Goal: Task Accomplishment & Management: Manage account settings

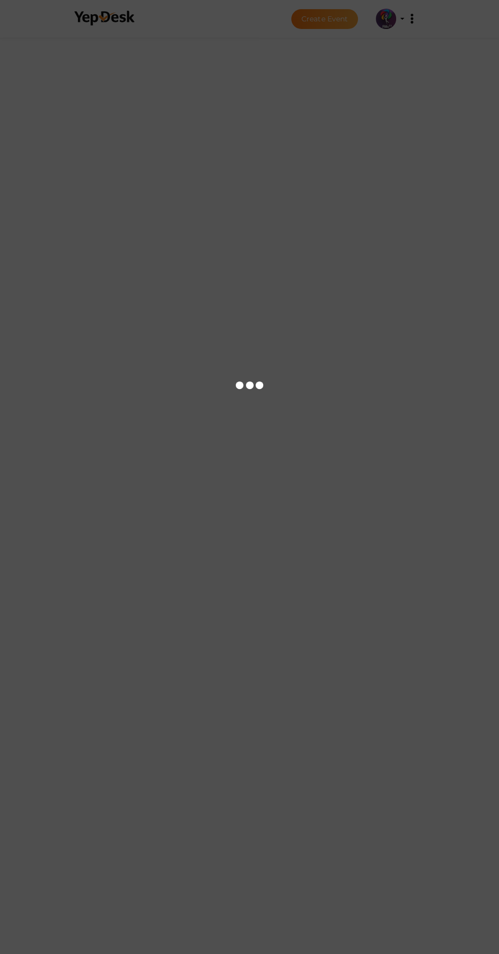
click at [401, 27] on div at bounding box center [249, 477] width 499 height 954
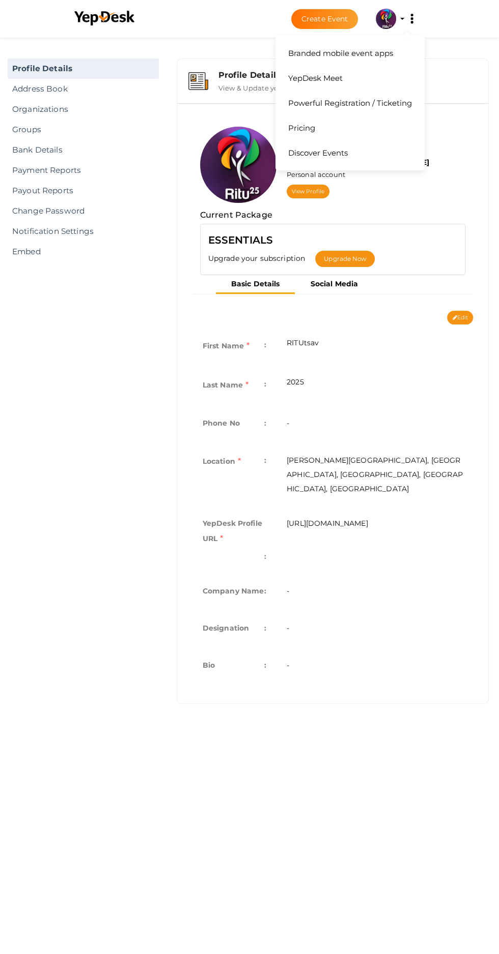
click at [409, 26] on button "Branded mobile event apps YepDesk Meet Powerful Registration / Ticketing Pricin…" at bounding box center [411, 18] width 25 height 21
click at [203, 85] on img at bounding box center [198, 81] width 20 height 18
click at [401, 18] on button "Branded mobile event apps YepDesk Meet Powerful Registration / Ticketing Pricin…" at bounding box center [411, 18] width 25 height 21
click at [417, 574] on td "-" at bounding box center [374, 592] width 196 height 37
click at [107, 71] on link "Profile Details" at bounding box center [83, 69] width 151 height 20
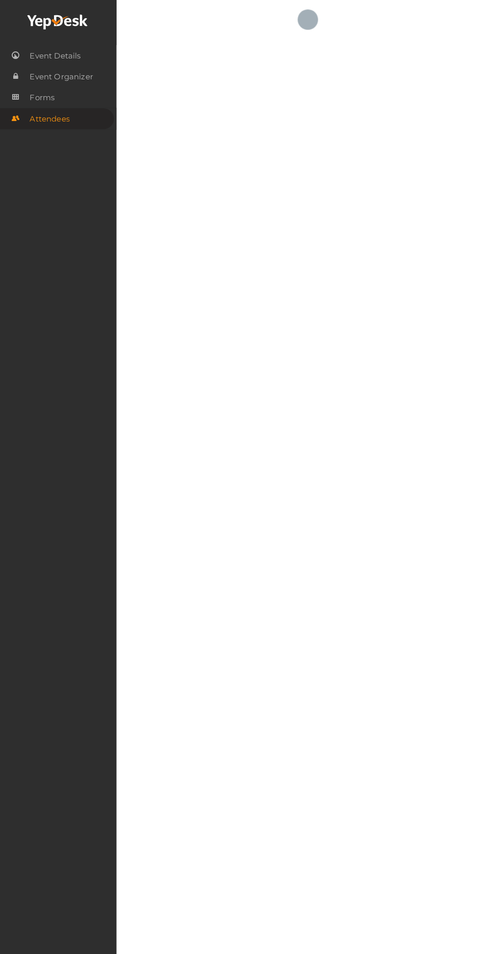
scroll to position [1, 0]
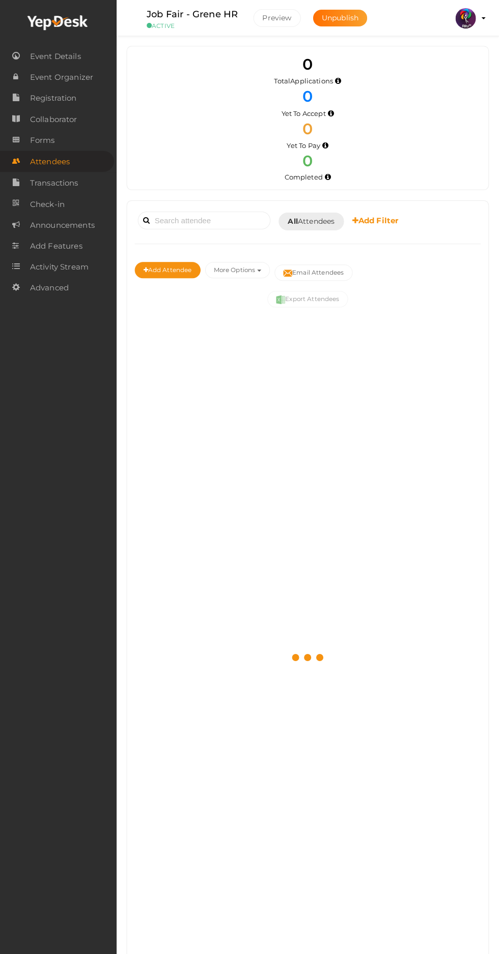
click at [464, 24] on img at bounding box center [465, 18] width 20 height 20
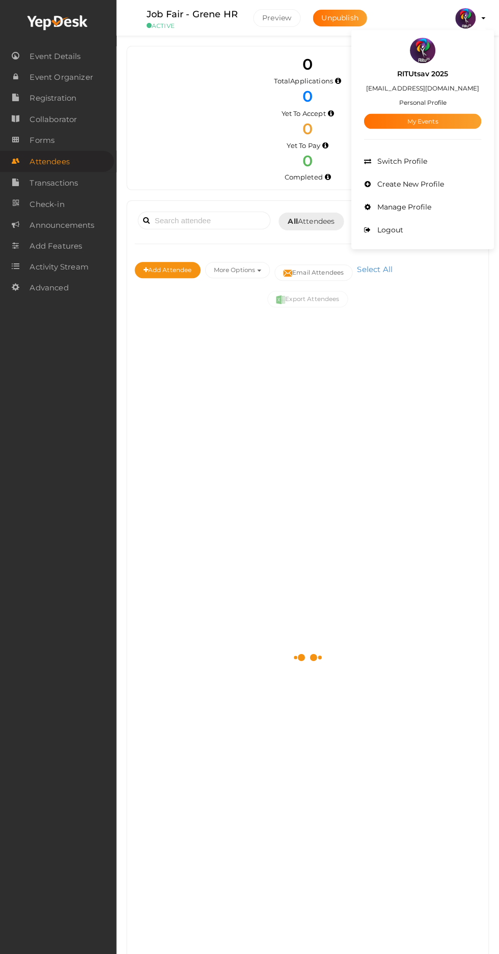
scroll to position [0, 0]
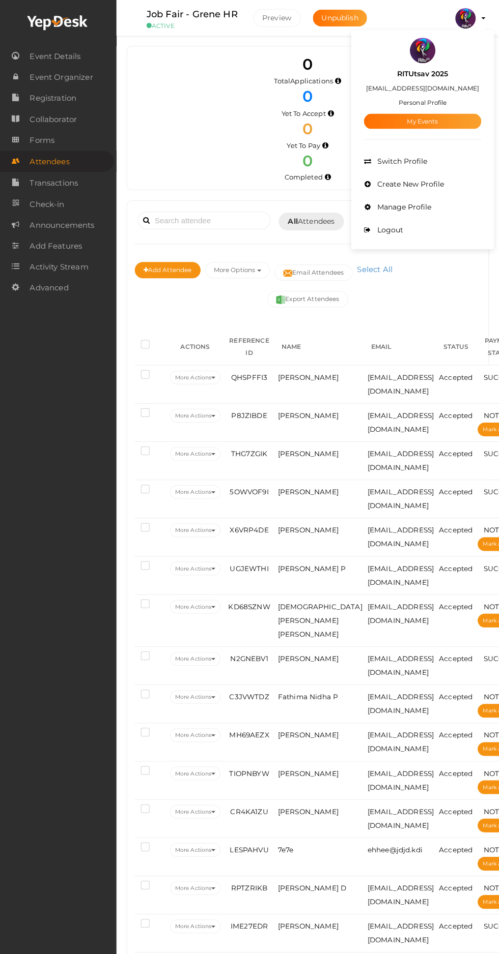
click at [445, 134] on div at bounding box center [249, 477] width 499 height 954
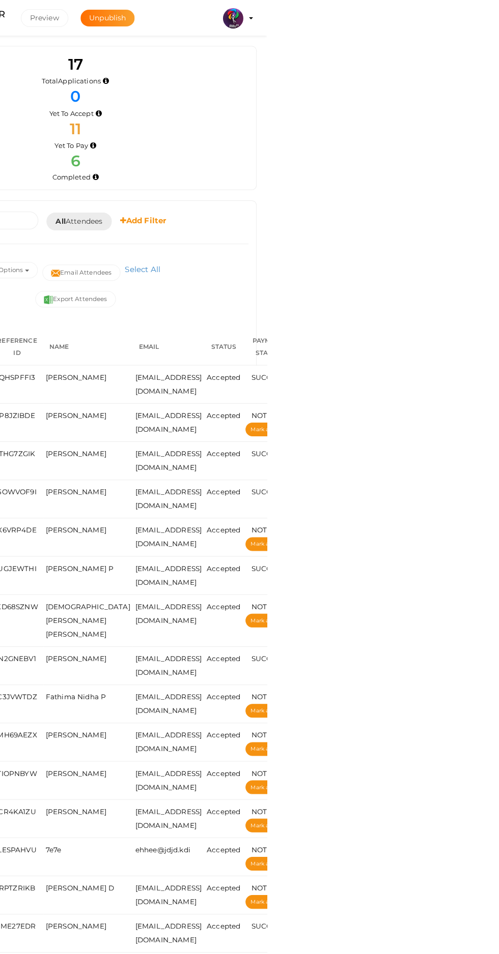
click at [475, 17] on img at bounding box center [465, 18] width 20 height 20
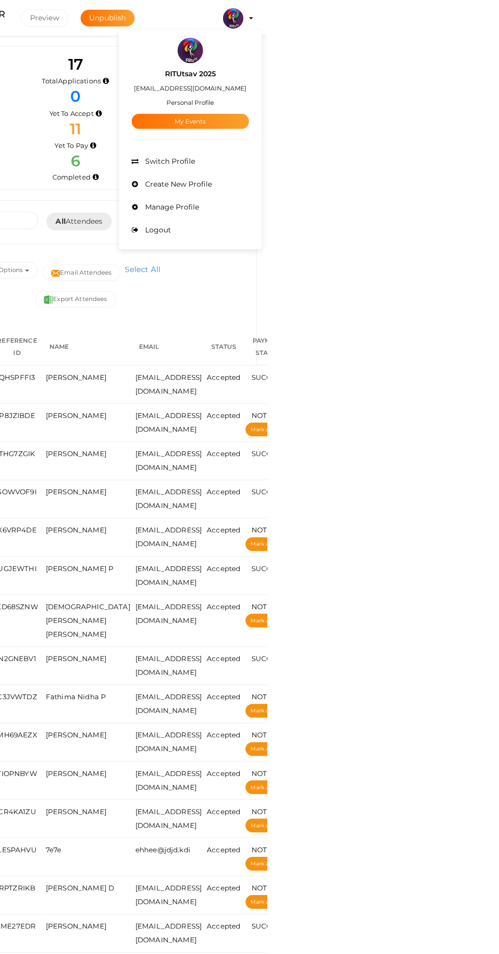
click at [481, 123] on link "My Events" at bounding box center [422, 120] width 117 height 15
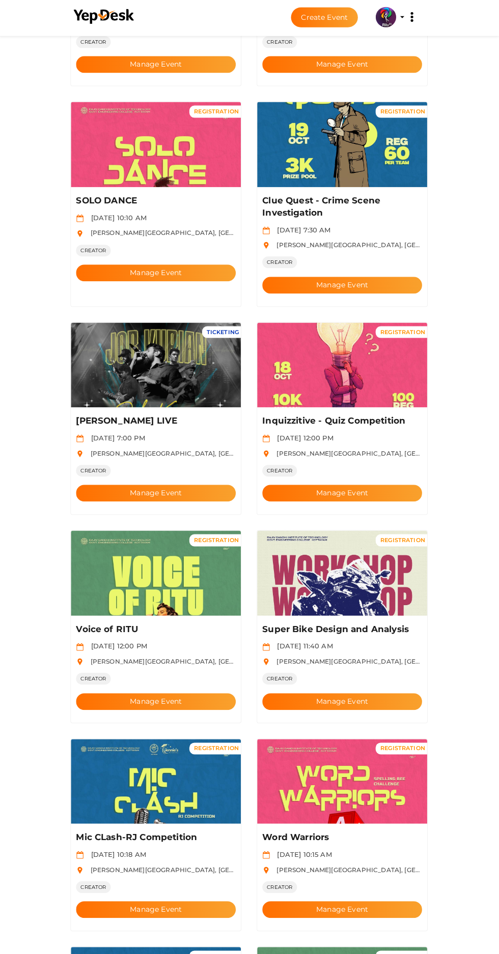
scroll to position [229, 0]
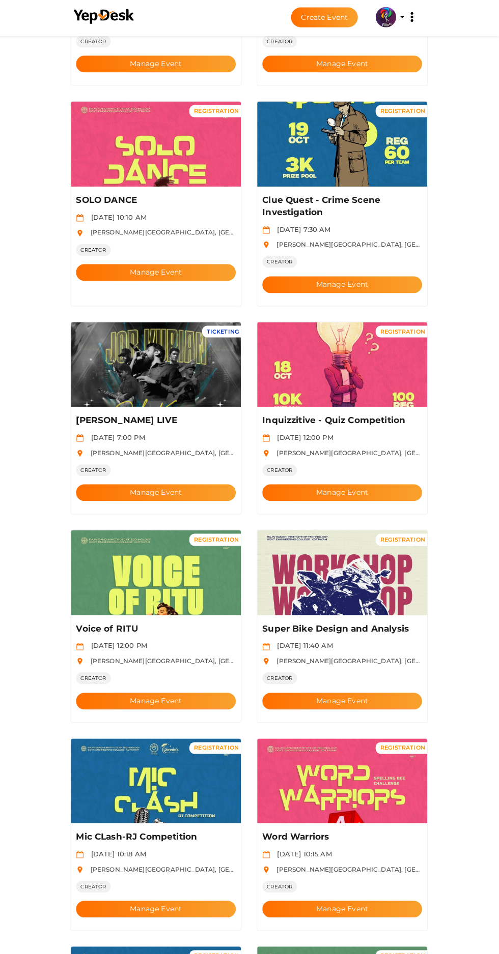
click at [378, 277] on button "Manage Event" at bounding box center [341, 285] width 159 height 17
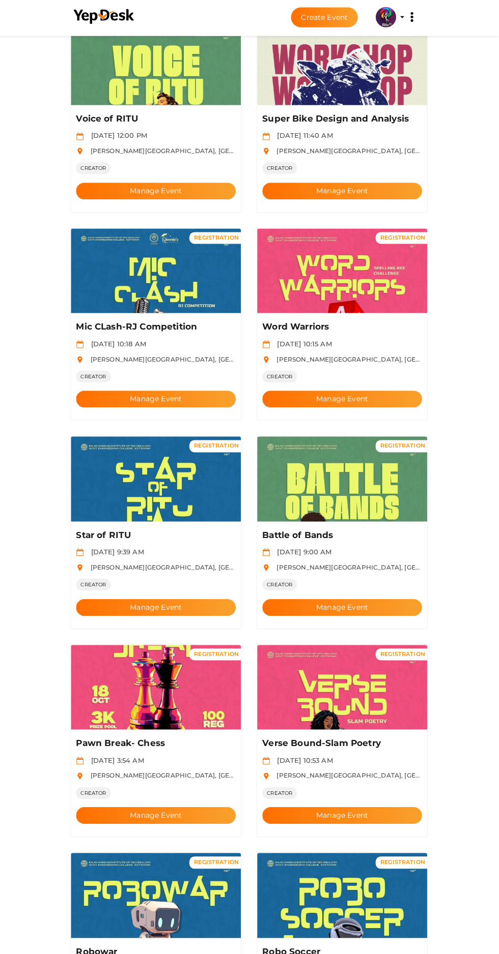
scroll to position [741, 0]
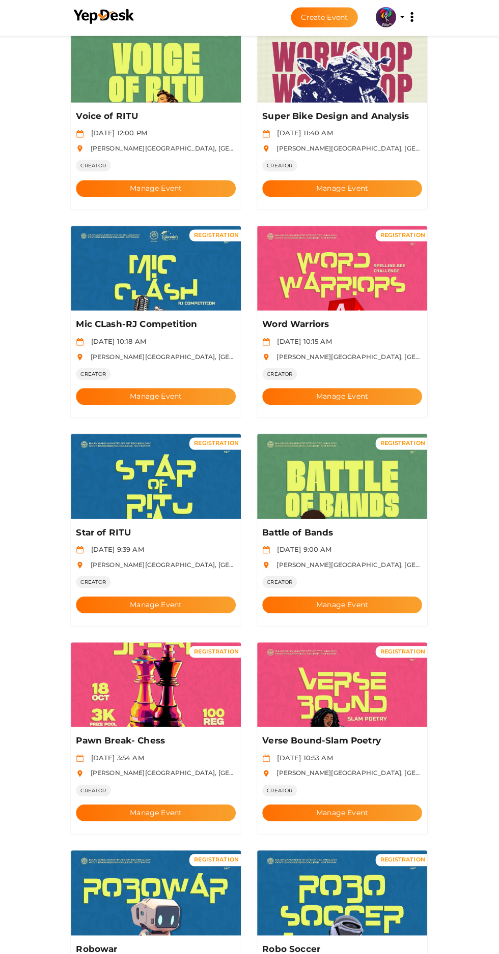
click at [364, 389] on button "Manage Event" at bounding box center [341, 397] width 159 height 17
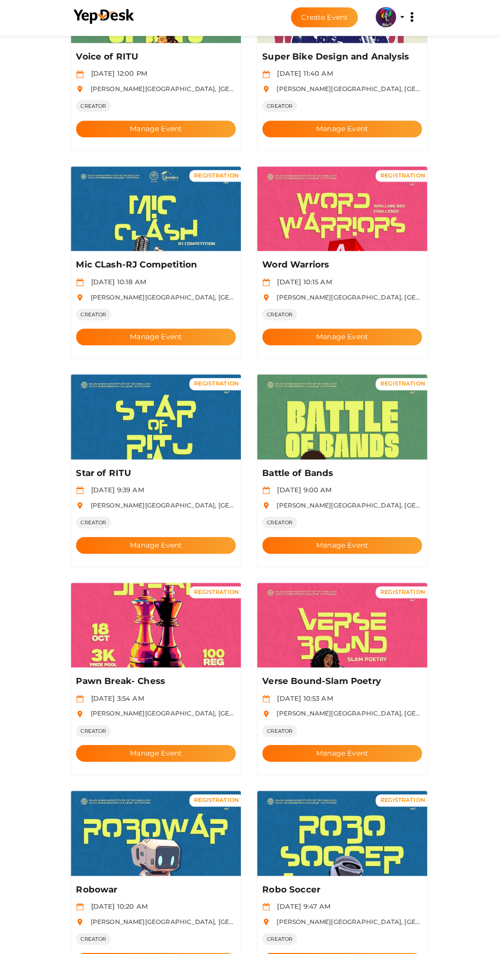
scroll to position [868, 0]
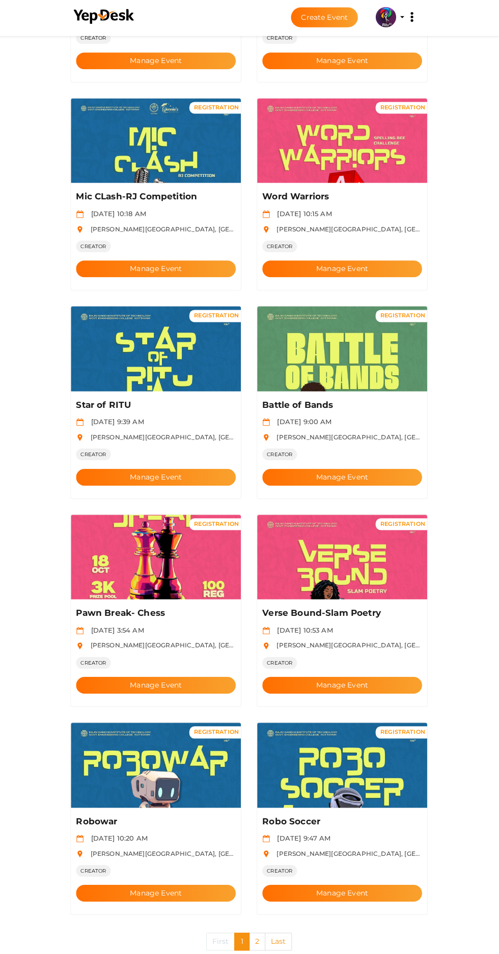
click at [357, 677] on button "Manage Event" at bounding box center [341, 685] width 159 height 17
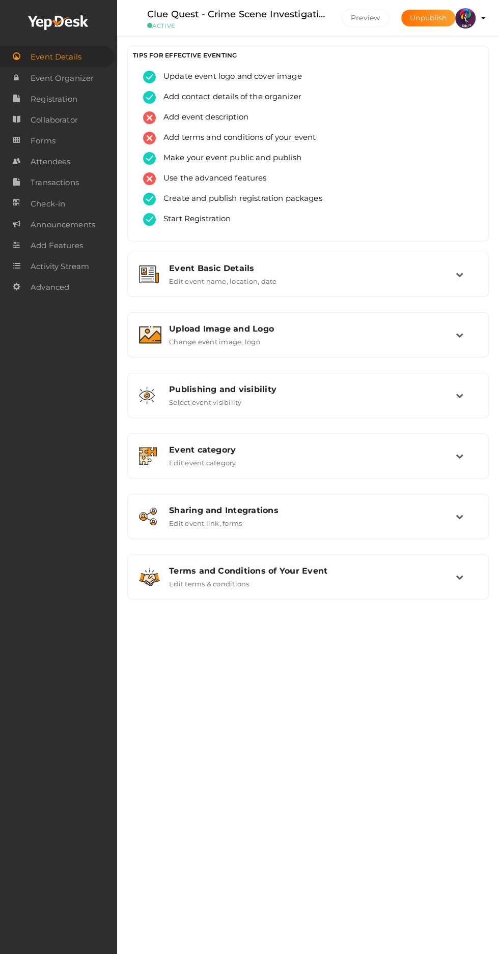
click at [72, 162] on link "Attendees" at bounding box center [58, 161] width 117 height 21
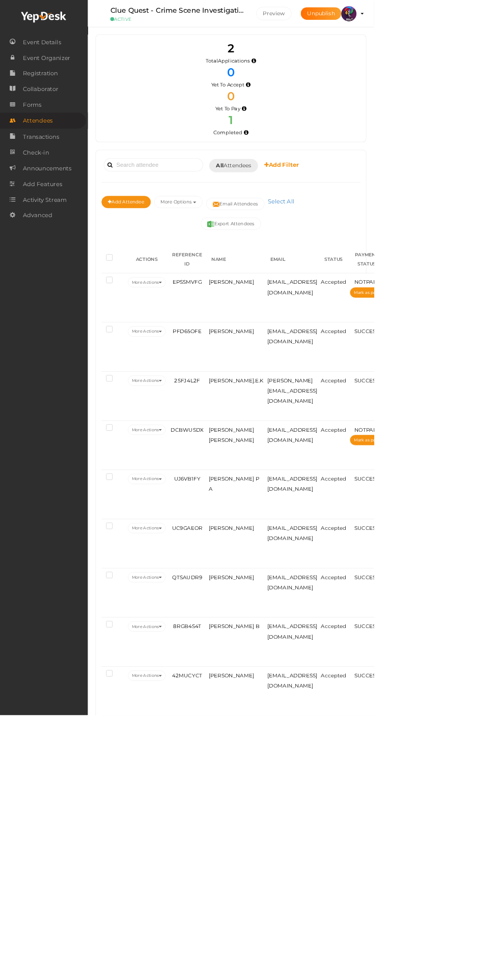
click at [315, 292] on button "Export Attendees" at bounding box center [308, 298] width 80 height 16
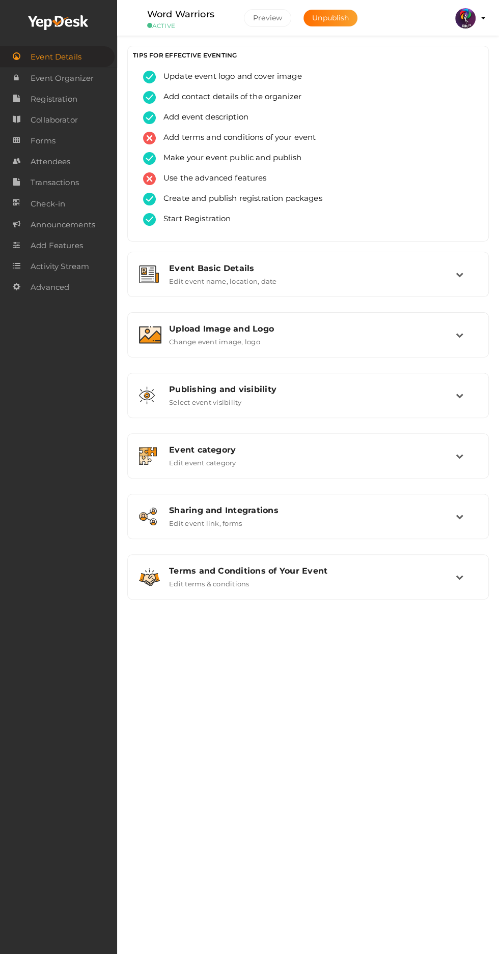
click at [74, 161] on link "Attendees" at bounding box center [58, 161] width 117 height 21
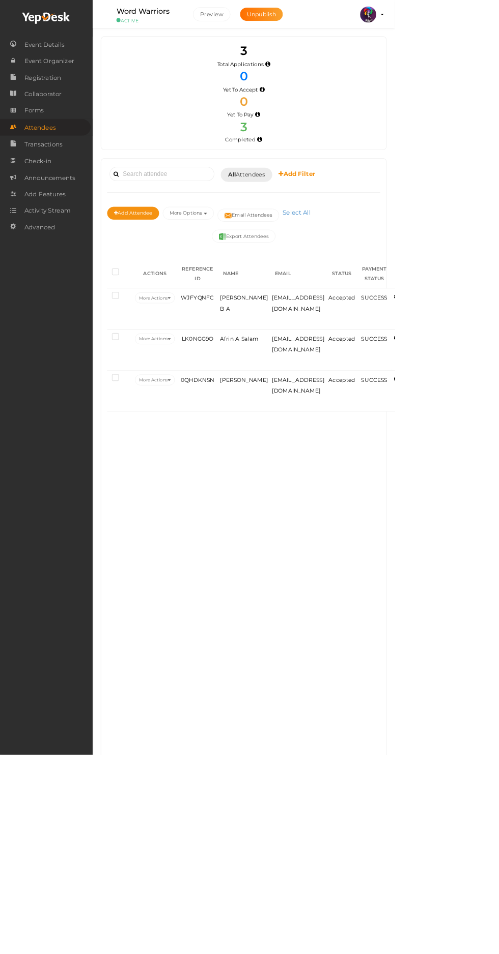
click at [313, 300] on button "Export Attendees" at bounding box center [308, 298] width 80 height 16
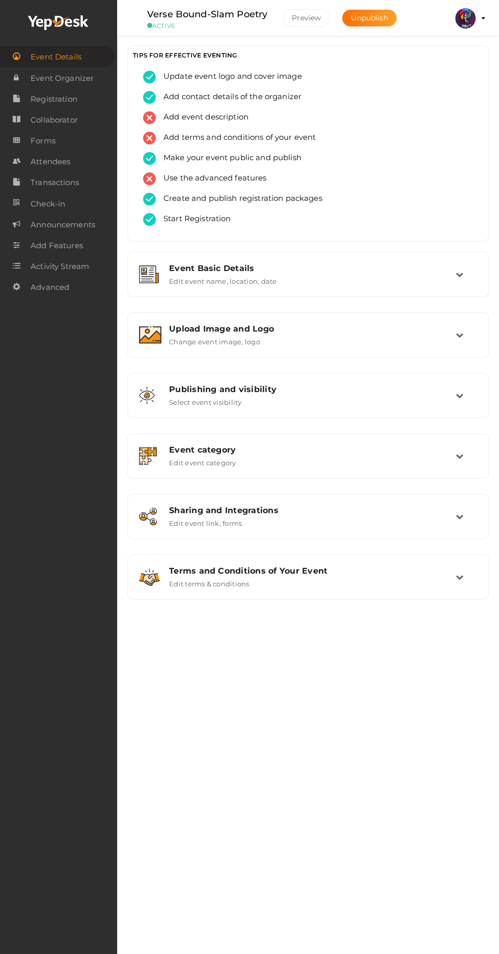
click at [38, 164] on span "Attendees" at bounding box center [51, 162] width 40 height 20
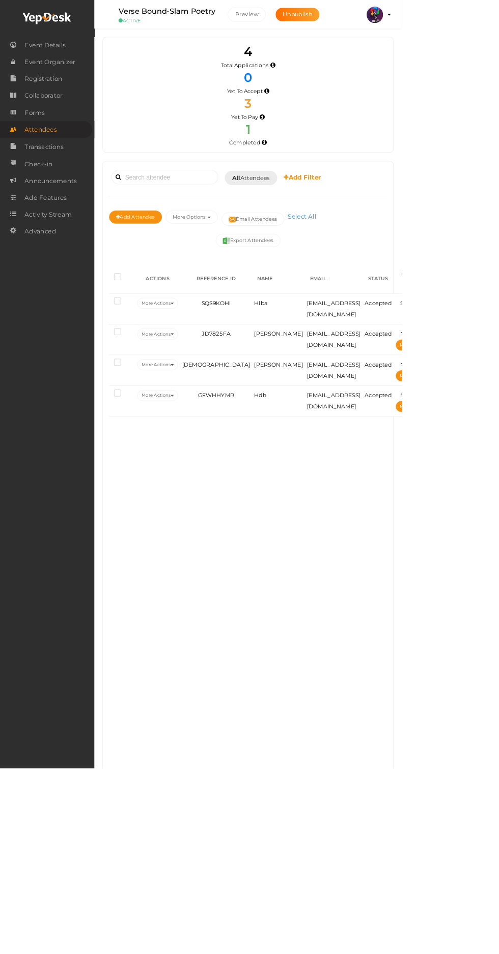
click at [303, 301] on button "Export Attendees" at bounding box center [308, 298] width 80 height 16
